Goal: Check status: Check status

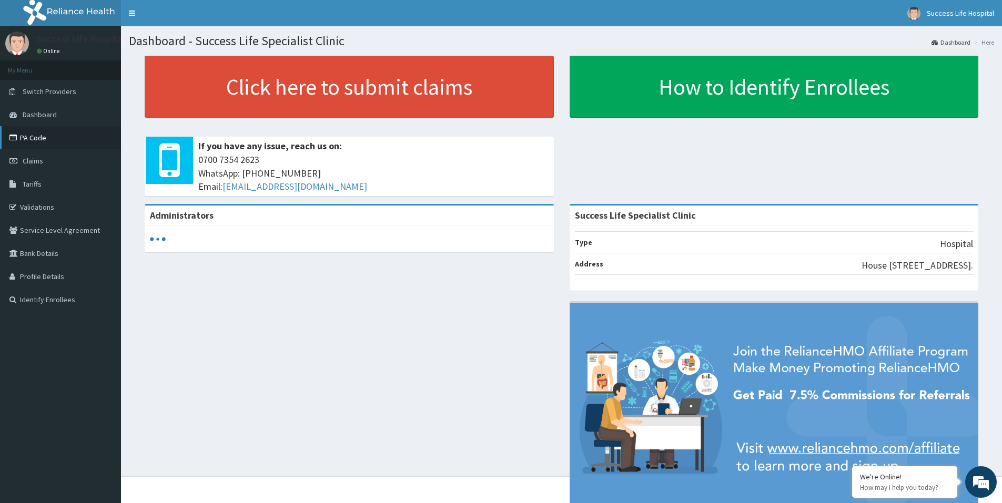
click at [37, 131] on link "PA Code" at bounding box center [60, 137] width 121 height 23
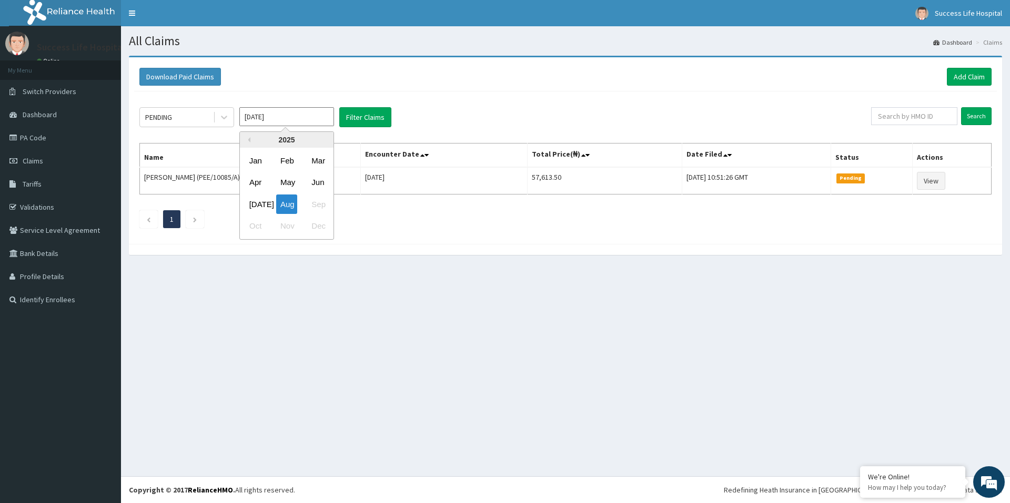
click at [315, 120] on input "Aug 2025" at bounding box center [286, 116] width 95 height 19
click at [251, 138] on div "2025" at bounding box center [287, 140] width 94 height 16
click at [248, 143] on div "2025" at bounding box center [287, 140] width 94 height 16
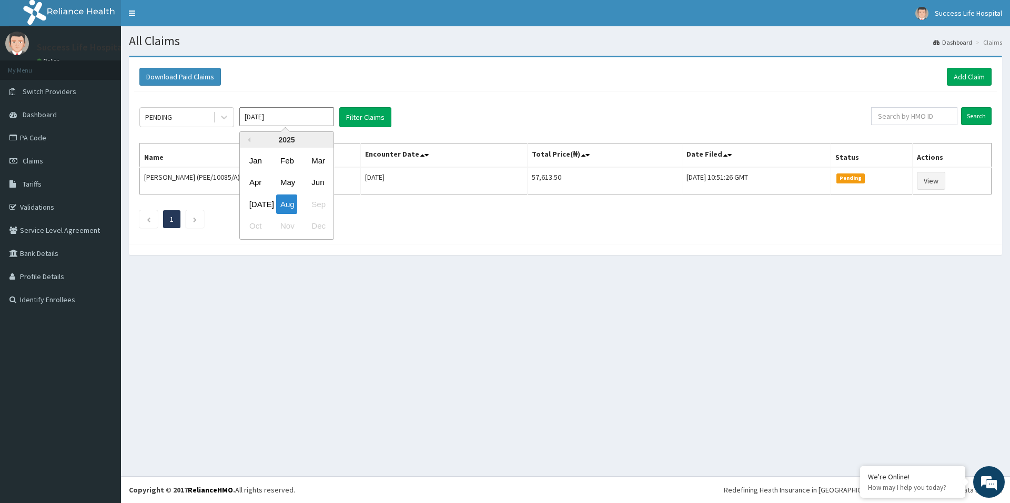
click at [248, 143] on div "2025" at bounding box center [287, 140] width 94 height 16
click at [303, 141] on div "2025" at bounding box center [287, 140] width 94 height 16
click at [245, 134] on div "2025" at bounding box center [287, 140] width 94 height 16
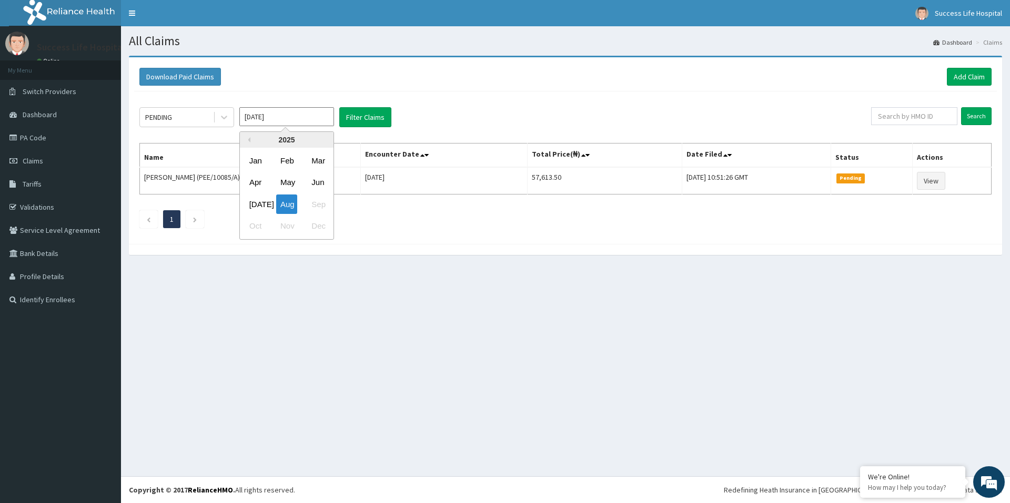
click at [246, 136] on div "2025" at bounding box center [287, 140] width 94 height 16
click at [251, 140] on div "2025" at bounding box center [287, 140] width 94 height 16
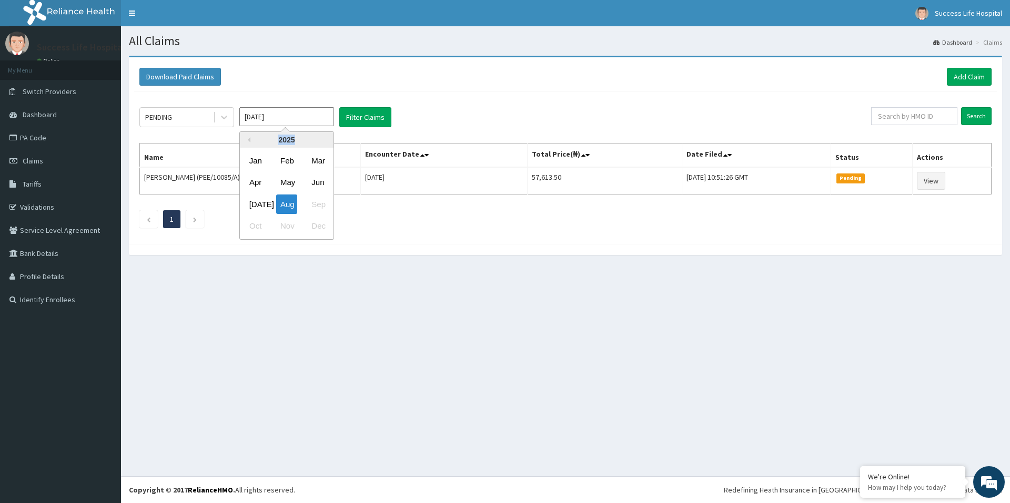
click at [251, 140] on div "2025" at bounding box center [287, 140] width 94 height 16
click at [249, 142] on button "Previous Year" at bounding box center [247, 139] width 5 height 5
click at [283, 180] on div "May" at bounding box center [286, 182] width 21 height 19
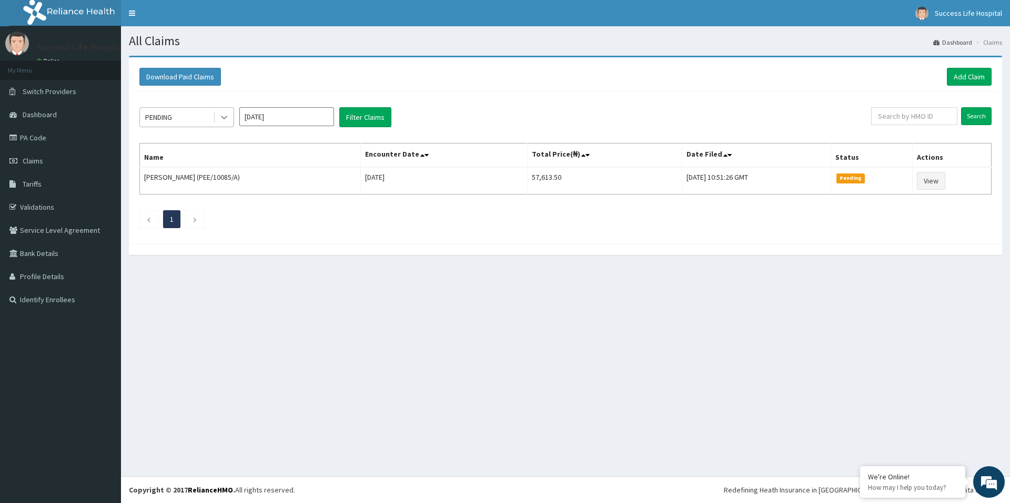
click at [226, 119] on icon at bounding box center [224, 117] width 11 height 11
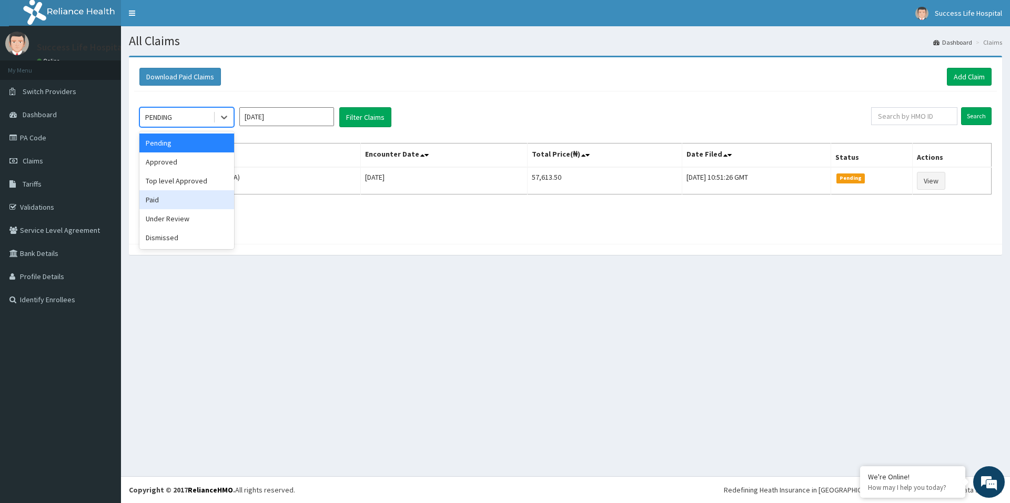
click at [174, 205] on div "Paid" at bounding box center [186, 199] width 95 height 19
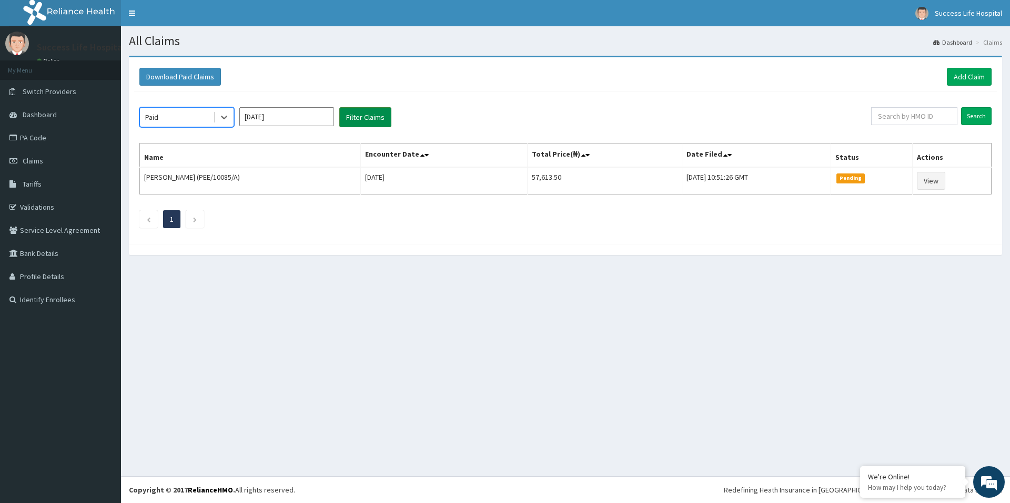
click at [347, 119] on button "Filter Claims" at bounding box center [365, 117] width 52 height 20
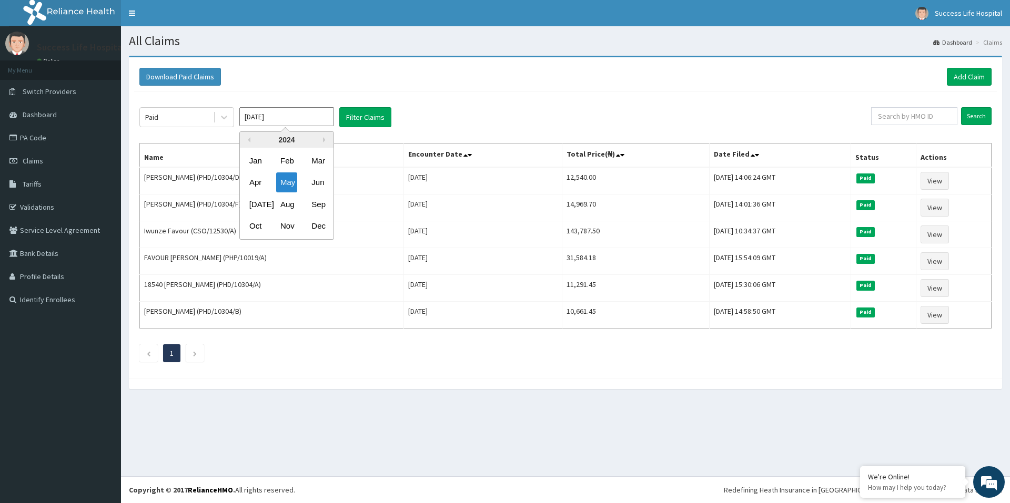
click at [302, 117] on input "May 2024" at bounding box center [286, 116] width 95 height 19
click at [314, 183] on div "Jun" at bounding box center [317, 182] width 21 height 19
click at [363, 118] on button "Filter Claims" at bounding box center [365, 117] width 52 height 20
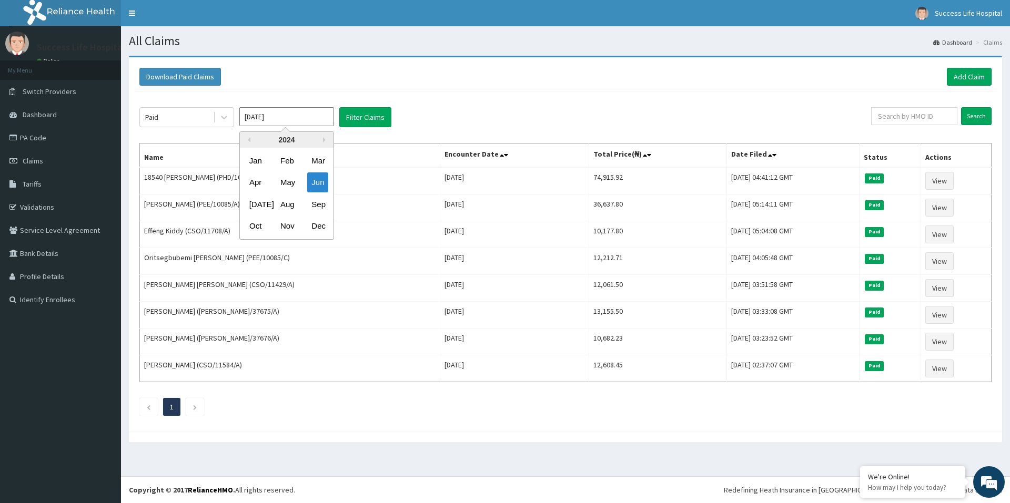
click at [286, 119] on input "Jun 2024" at bounding box center [286, 116] width 95 height 19
click at [255, 205] on div "Jul" at bounding box center [255, 204] width 21 height 19
click at [292, 118] on input "Jul 2024" at bounding box center [286, 116] width 95 height 19
click at [285, 204] on div "Aug" at bounding box center [286, 204] width 21 height 19
click at [297, 115] on input "Aug 2024" at bounding box center [286, 116] width 95 height 19
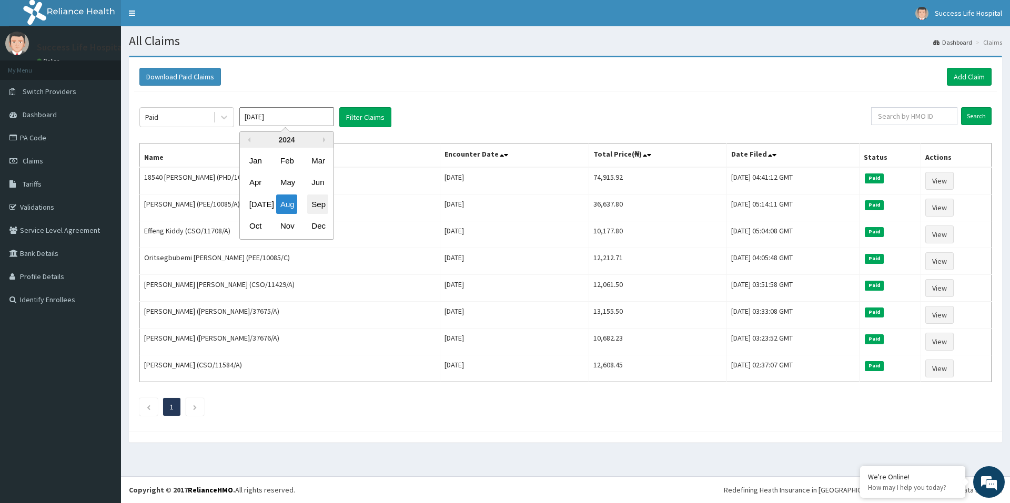
click at [320, 205] on div "Sep" at bounding box center [317, 204] width 21 height 19
click at [358, 118] on button "Filter Claims" at bounding box center [365, 117] width 52 height 20
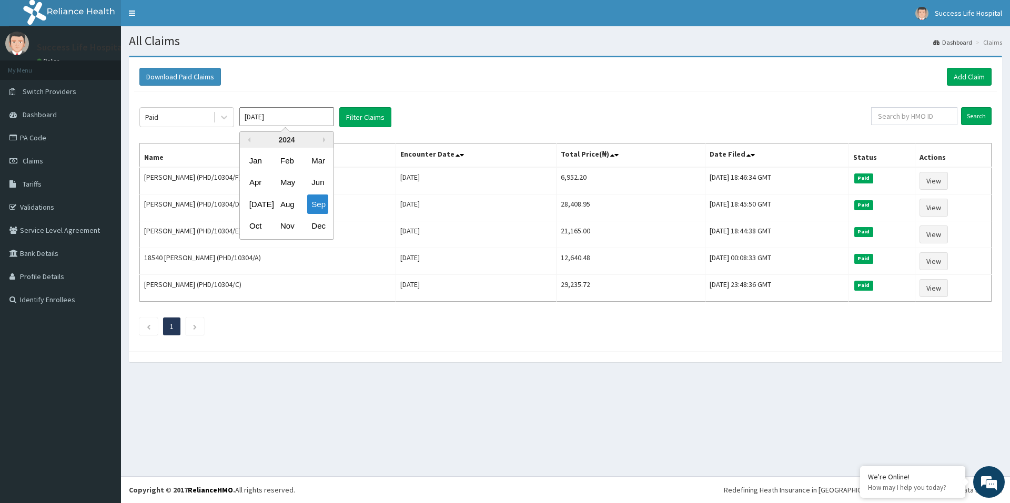
click at [288, 115] on input "Sep 2024" at bounding box center [286, 116] width 95 height 19
click at [255, 227] on div "Oct" at bounding box center [255, 226] width 21 height 19
click at [376, 113] on button "Filter Claims" at bounding box center [365, 117] width 52 height 20
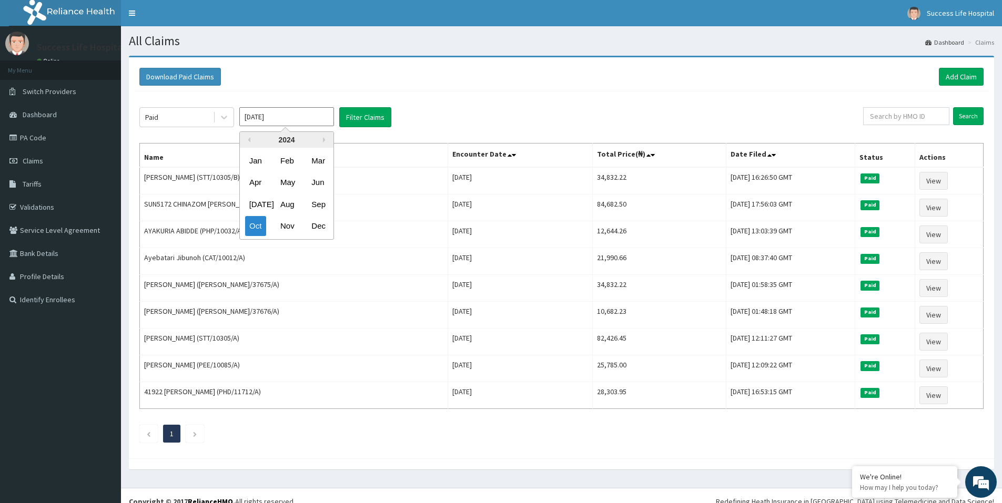
click at [282, 115] on input "Oct 2024" at bounding box center [286, 116] width 95 height 19
click at [289, 222] on div "Nov" at bounding box center [286, 226] width 21 height 19
click at [371, 115] on button "Filter Claims" at bounding box center [365, 117] width 52 height 20
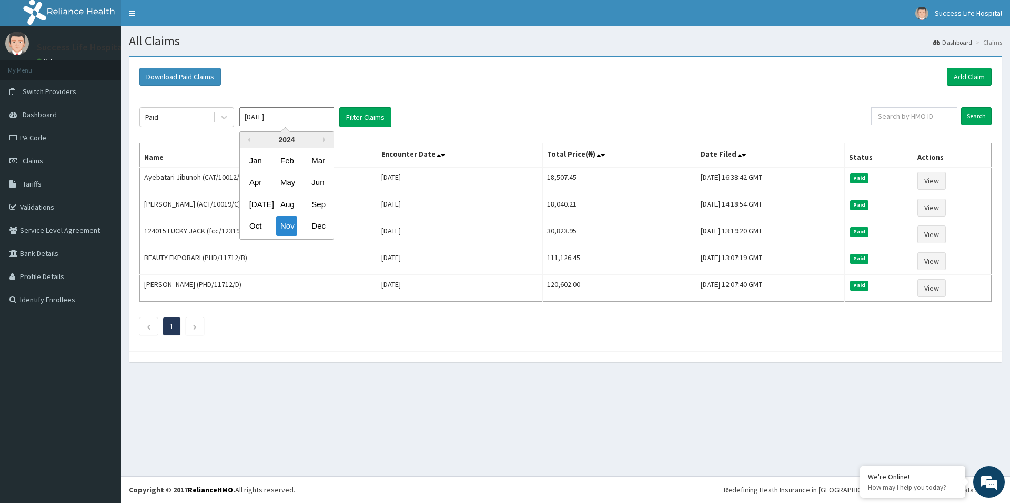
click at [291, 113] on input "Nov 2024" at bounding box center [286, 116] width 95 height 19
click at [313, 218] on div "Dec" at bounding box center [317, 226] width 21 height 19
type input "Dec 2024"
click at [360, 114] on button "Filter Claims" at bounding box center [365, 117] width 52 height 20
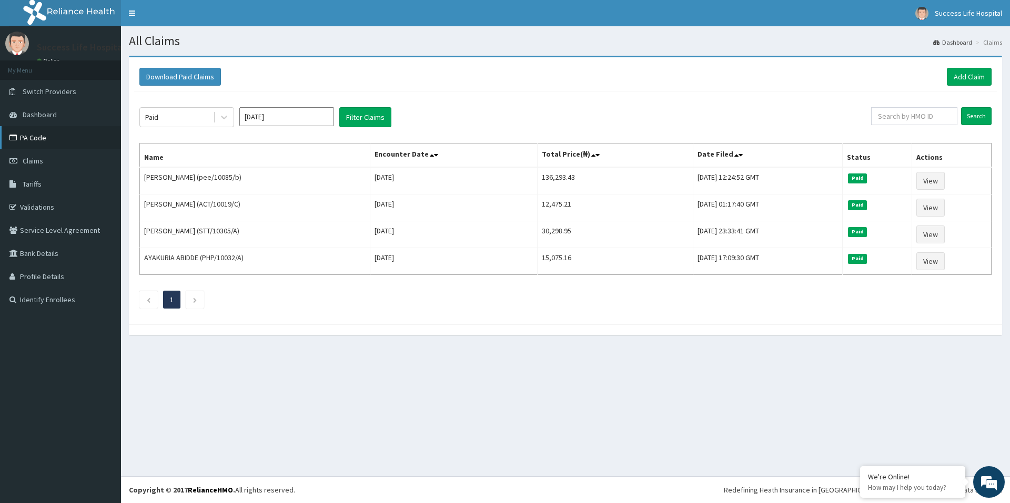
click at [34, 140] on link "PA Code" at bounding box center [60, 137] width 121 height 23
